Goal: Transaction & Acquisition: Purchase product/service

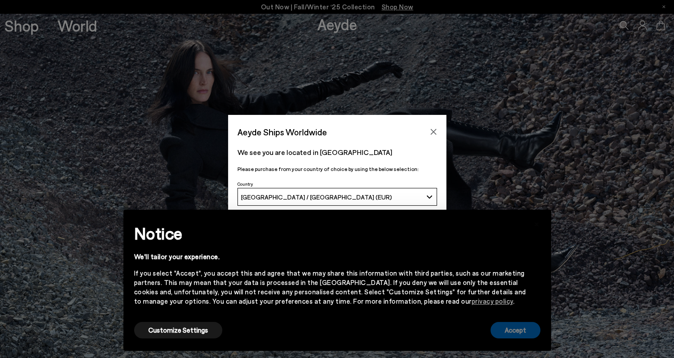
click at [521, 330] on button "Accept" at bounding box center [515, 330] width 50 height 16
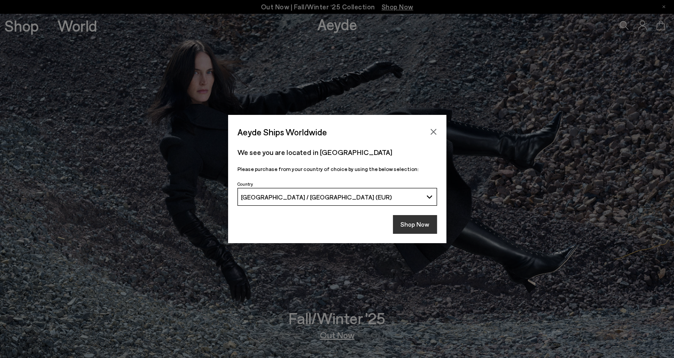
click at [423, 223] on button "Shop Now" at bounding box center [415, 224] width 44 height 19
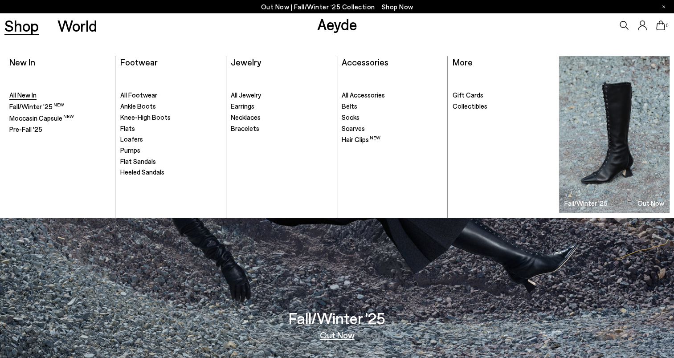
click at [22, 94] on span "All New In" at bounding box center [22, 95] width 27 height 8
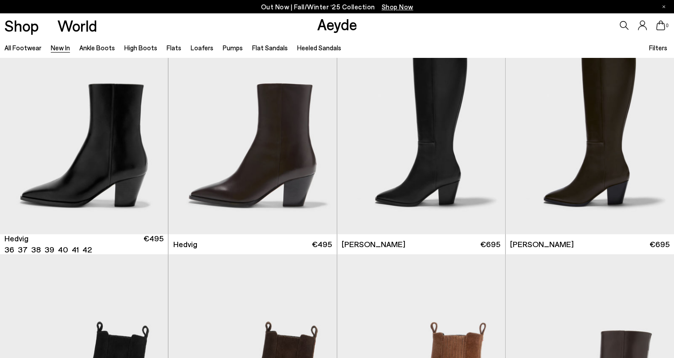
scroll to position [35, 0]
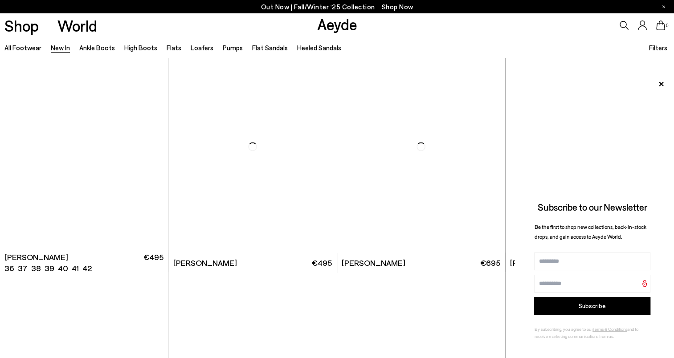
scroll to position [1635, 0]
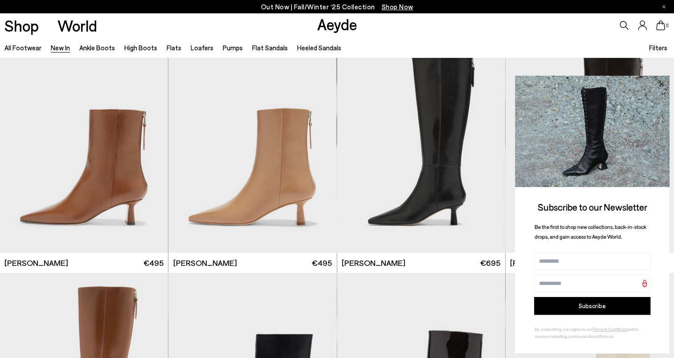
click at [662, 84] on icon at bounding box center [661, 84] width 12 height 12
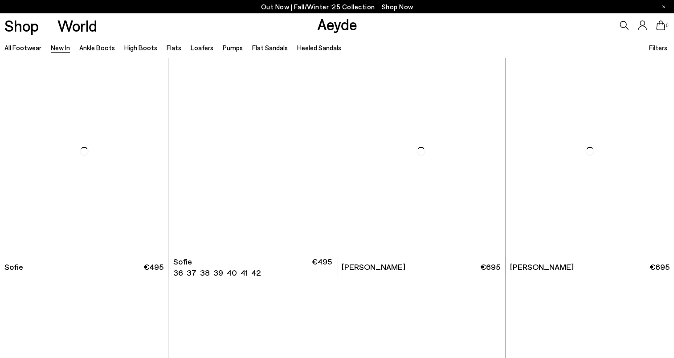
scroll to position [3024, 0]
